Goal: Check status: Check status

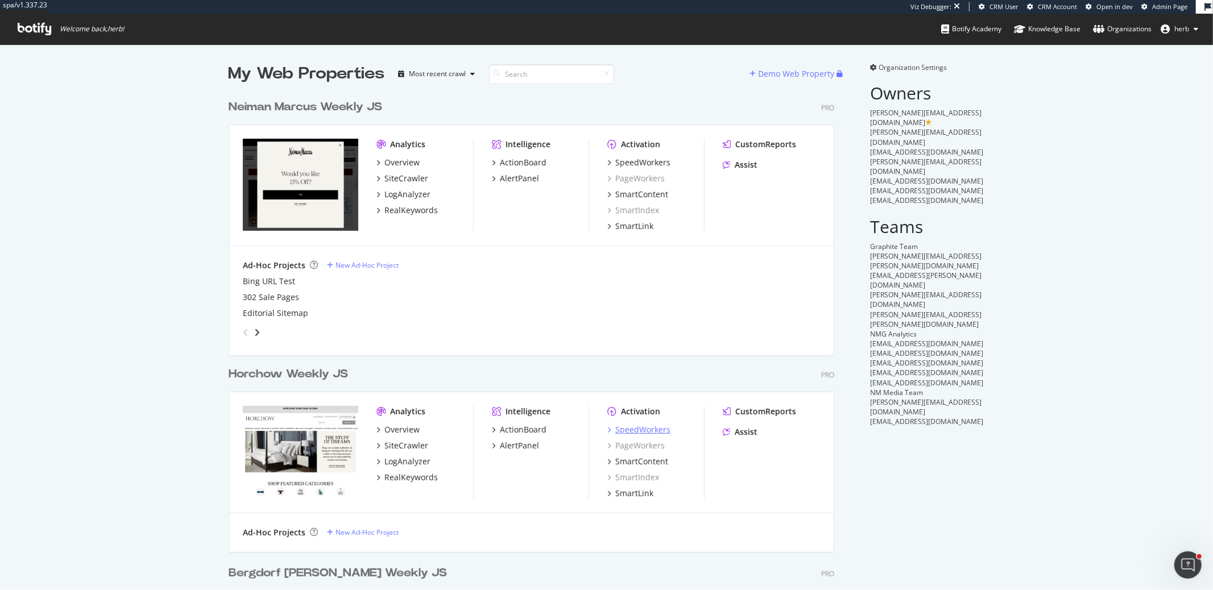
click at [627, 429] on div "SpeedWorkers" at bounding box center [642, 429] width 55 height 11
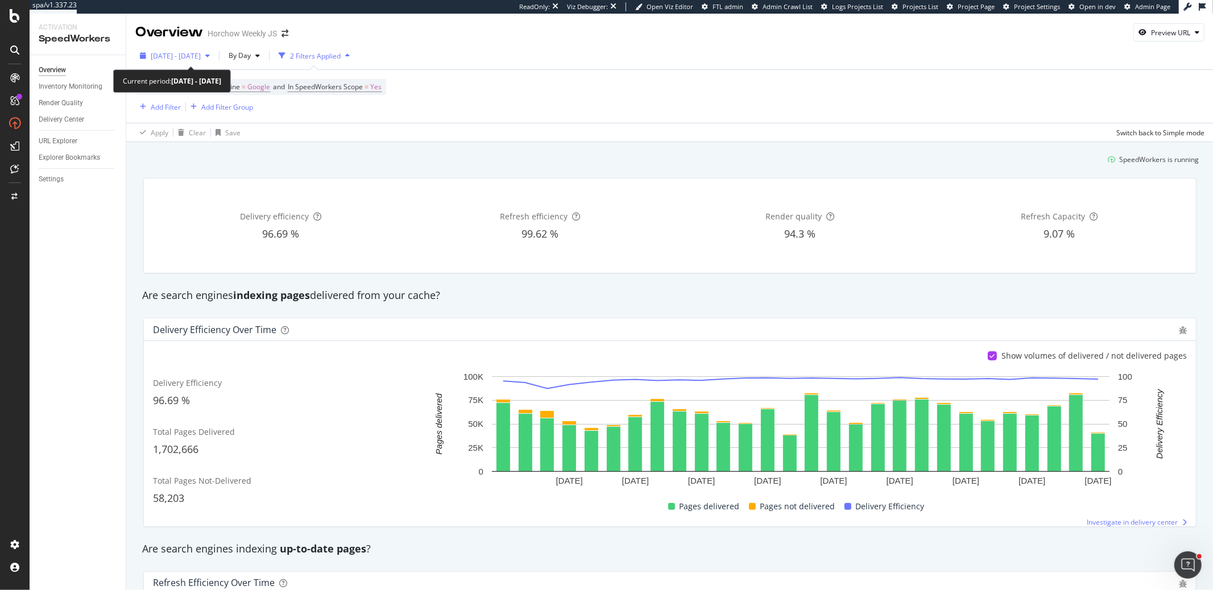
click at [201, 56] on span "[DATE] - [DATE]" at bounding box center [176, 56] width 50 height 10
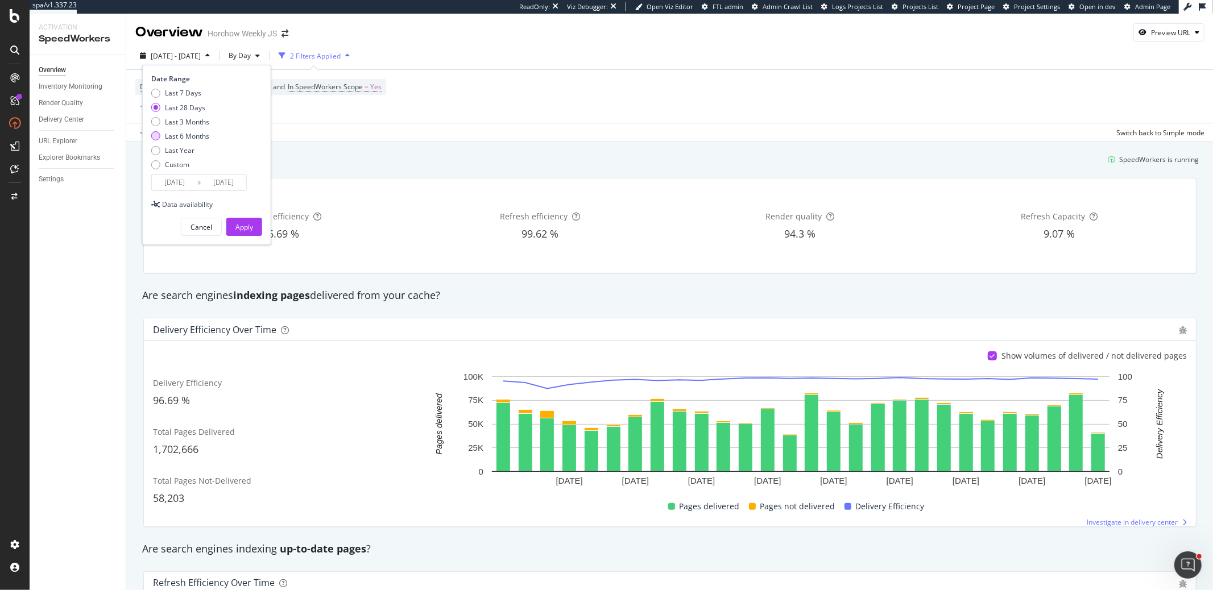
click at [201, 131] on div "Last 6 Months" at bounding box center [187, 136] width 44 height 10
type input "[DATE]"
click at [237, 223] on div "Apply" at bounding box center [244, 227] width 18 height 10
